Goal: Browse casually

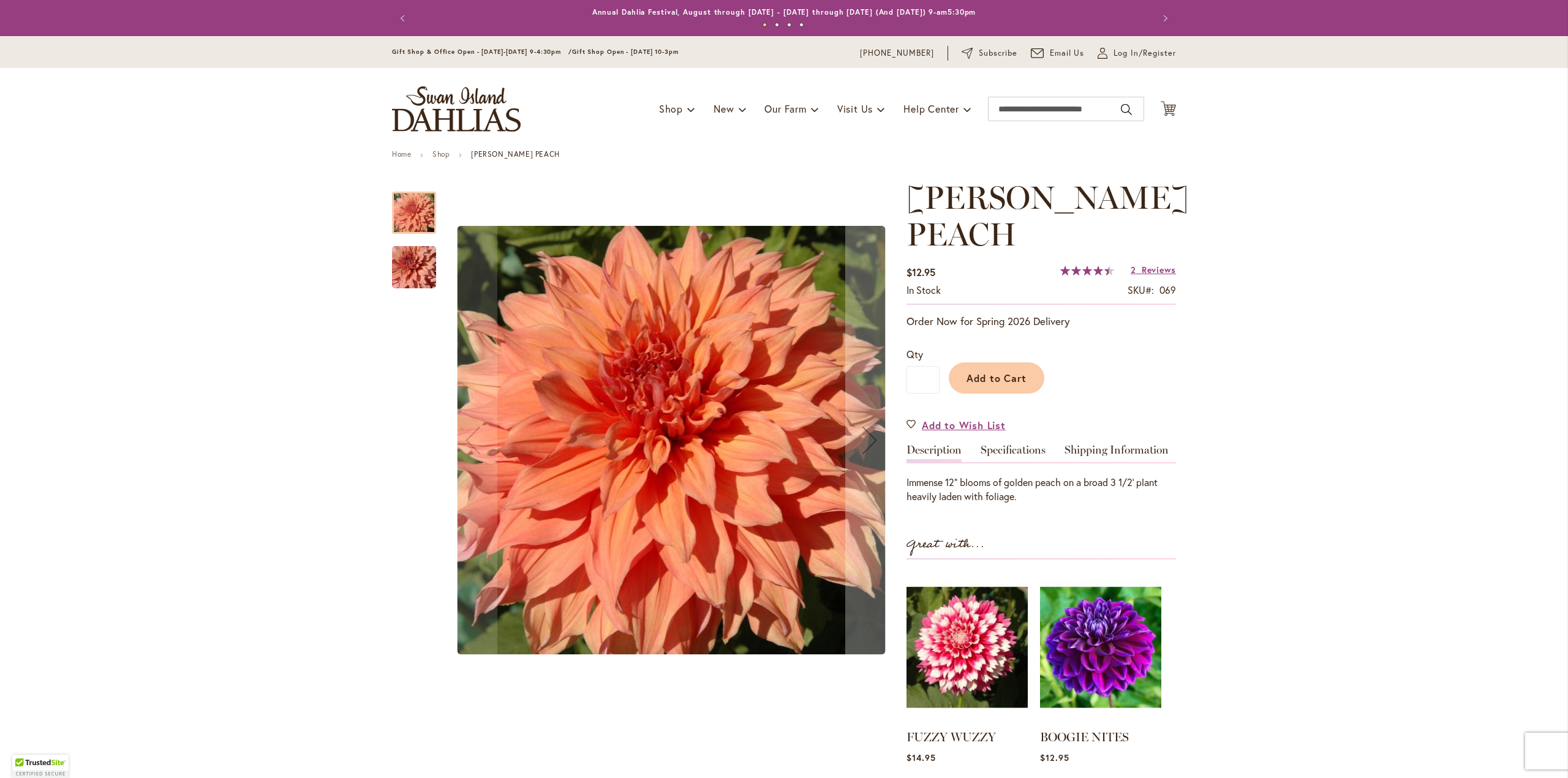
click at [401, 263] on img "Sherwood's Peach" at bounding box center [414, 267] width 88 height 59
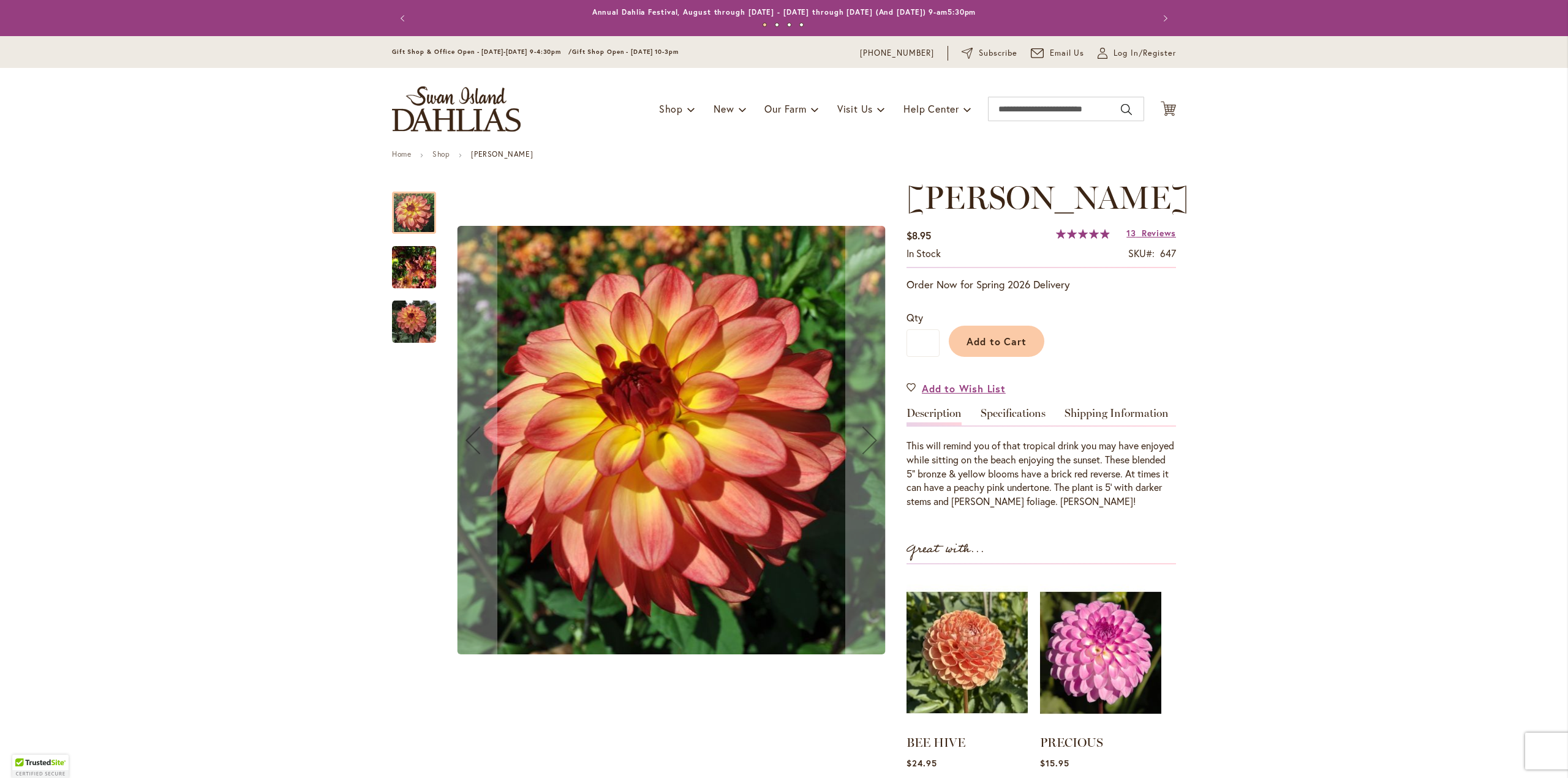
click at [399, 263] on img "MAI TAI" at bounding box center [413, 267] width 44 height 59
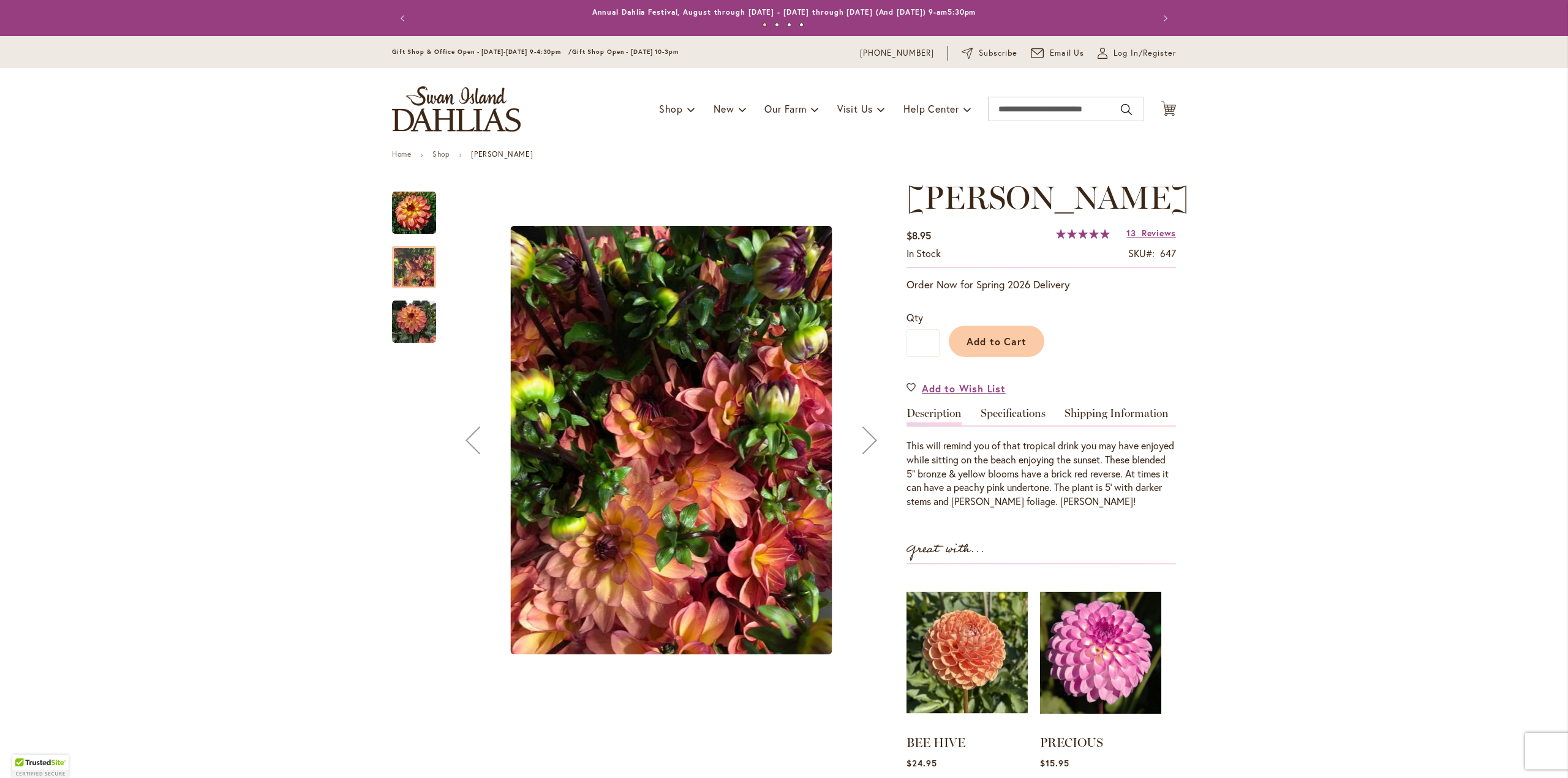
click at [406, 223] on img "MAI TAI" at bounding box center [413, 213] width 44 height 44
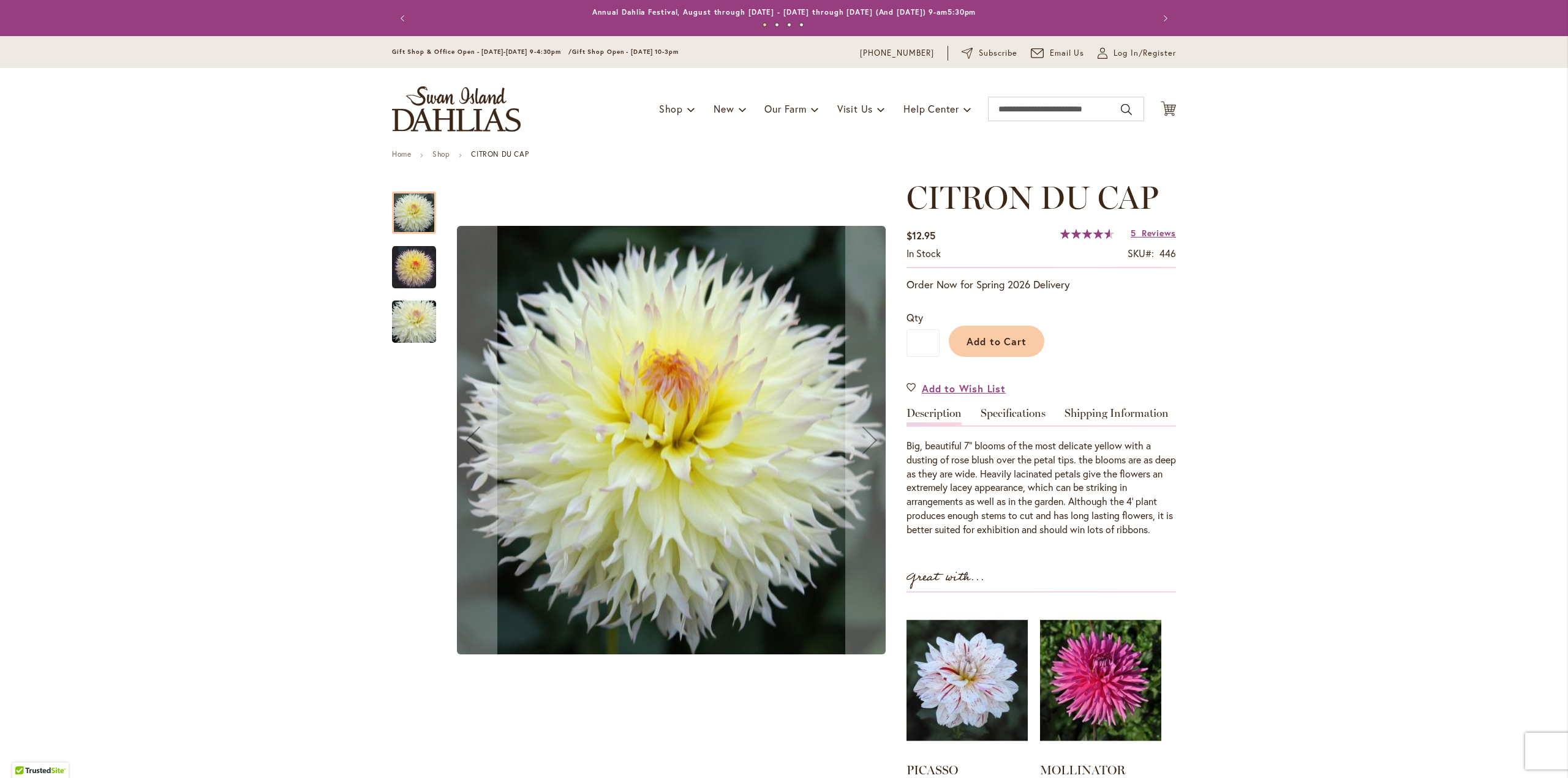
click at [415, 265] on img "CITRON DU CAP" at bounding box center [413, 267] width 44 height 44
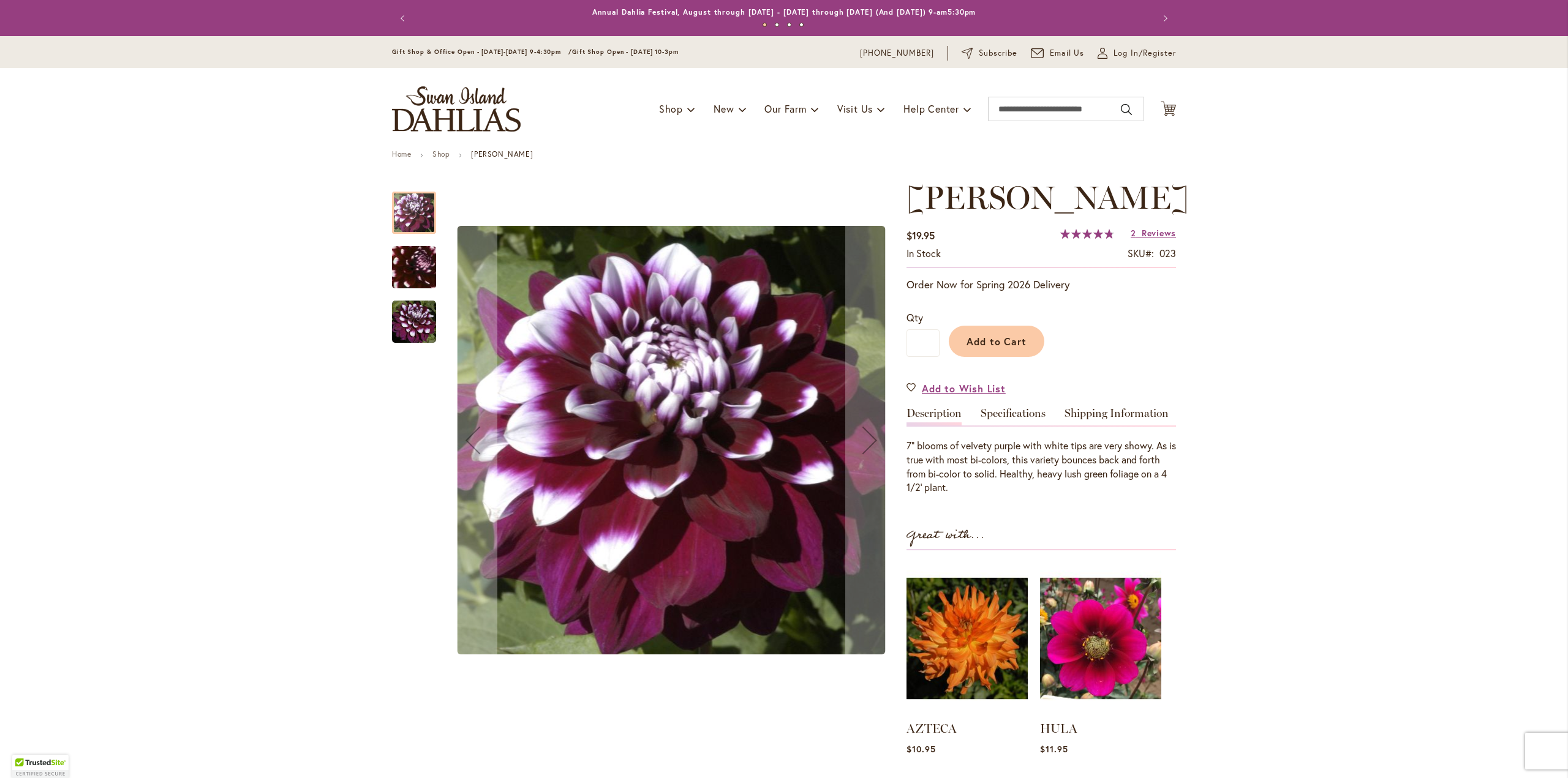
click at [415, 330] on img "Ryan C" at bounding box center [413, 321] width 44 height 44
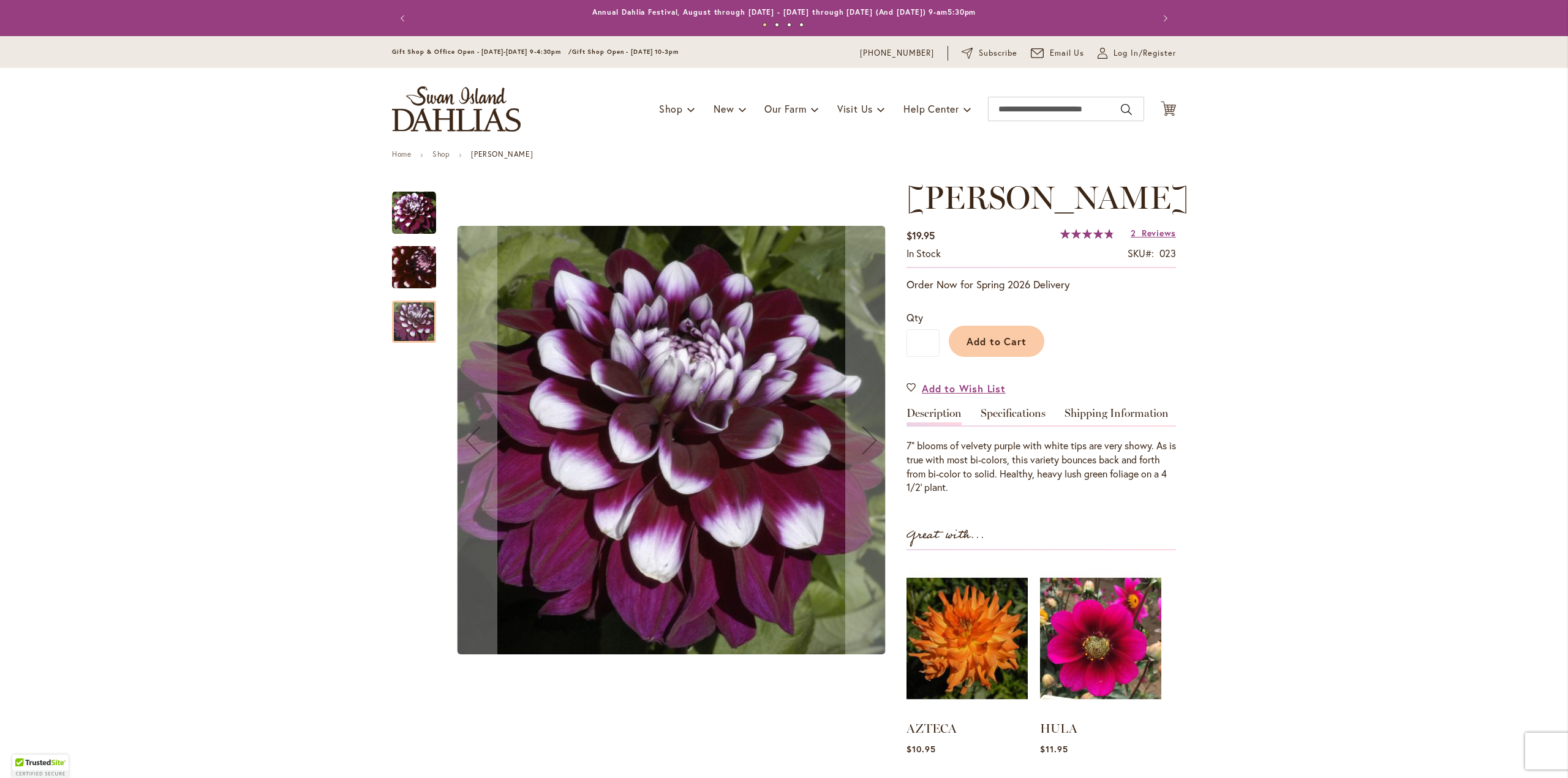
click at [405, 210] on img "Ryan C" at bounding box center [413, 213] width 44 height 44
